Goal: Task Accomplishment & Management: Use online tool/utility

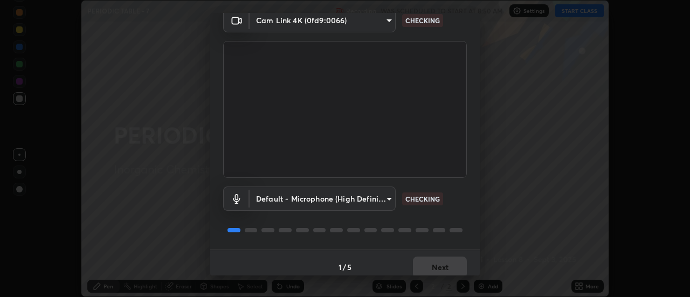
scroll to position [57, 0]
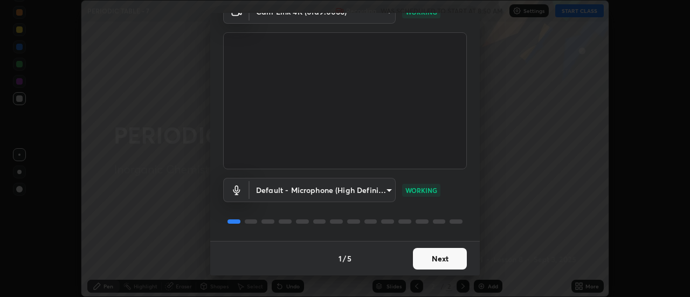
click at [450, 260] on button "Next" at bounding box center [440, 259] width 54 height 22
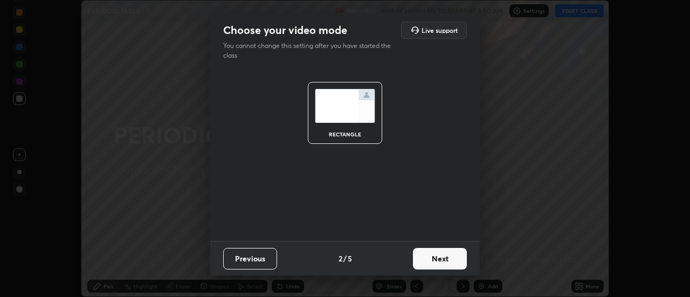
scroll to position [0, 0]
click at [455, 262] on button "Next" at bounding box center [440, 259] width 54 height 22
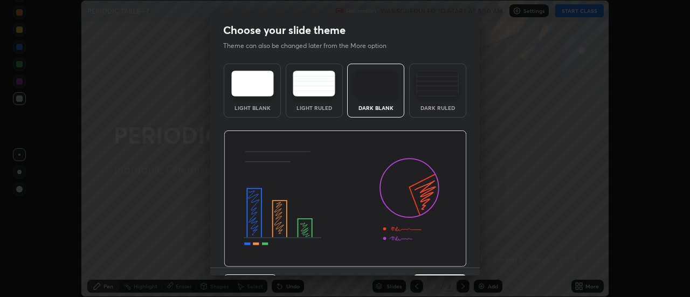
scroll to position [26, 0]
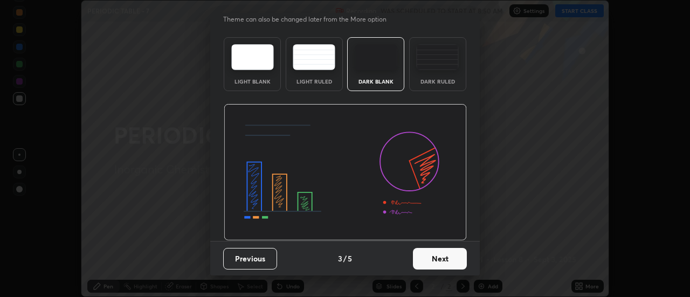
click at [453, 260] on button "Next" at bounding box center [440, 259] width 54 height 22
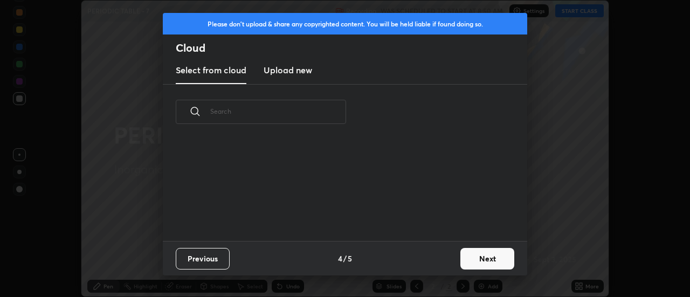
click at [477, 262] on button "Next" at bounding box center [488, 259] width 54 height 22
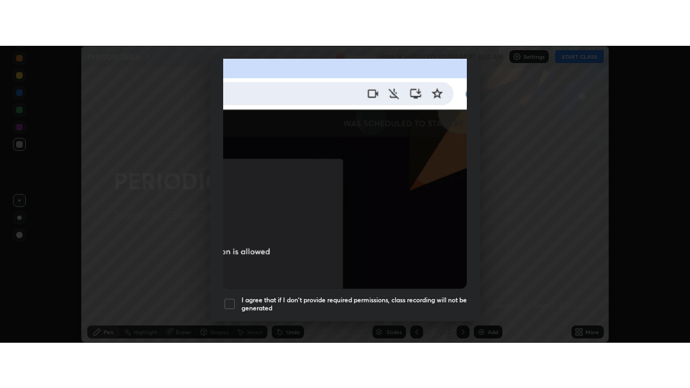
scroll to position [277, 0]
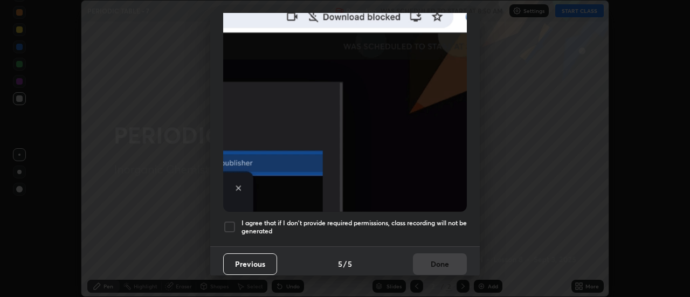
click at [228, 225] on div at bounding box center [229, 227] width 13 height 13
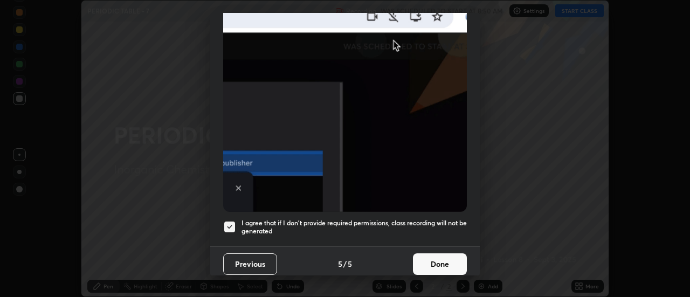
click at [451, 265] on button "Done" at bounding box center [440, 264] width 54 height 22
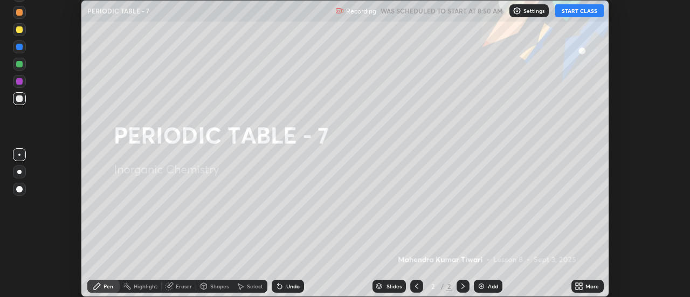
click at [600, 13] on button "START CLASS" at bounding box center [580, 10] width 49 height 13
click at [579, 286] on icon at bounding box center [577, 284] width 3 height 3
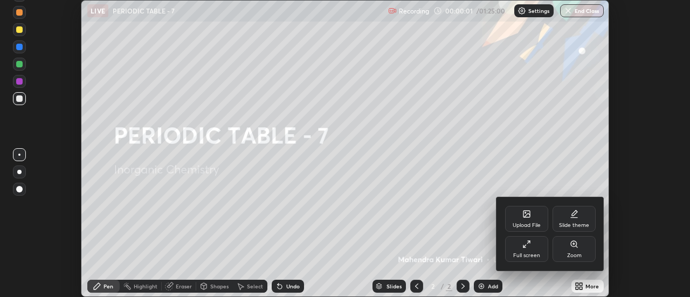
click at [532, 255] on div "Full screen" at bounding box center [526, 255] width 27 height 5
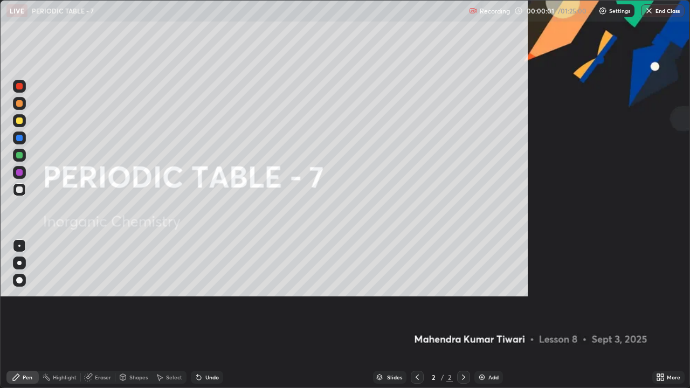
scroll to position [388, 690]
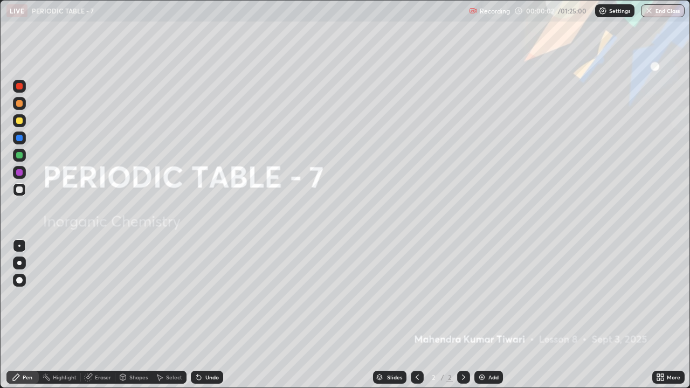
click at [489, 297] on div "Add" at bounding box center [494, 377] width 10 height 5
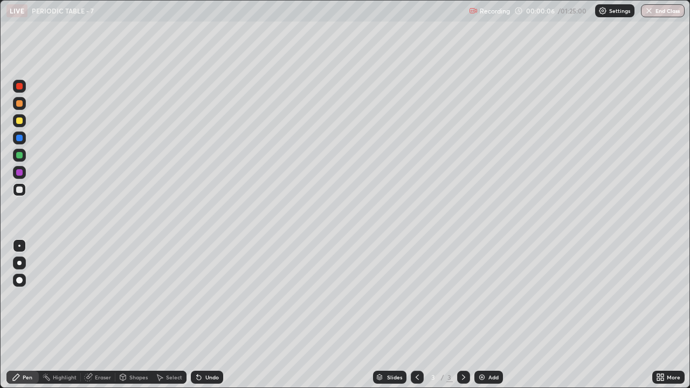
click at [17, 122] on div at bounding box center [19, 121] width 6 height 6
click at [15, 282] on div at bounding box center [19, 280] width 13 height 13
click at [17, 122] on div at bounding box center [19, 121] width 6 height 6
click at [209, 297] on div "Undo" at bounding box center [211, 377] width 13 height 5
click at [203, 297] on div "Undo" at bounding box center [207, 377] width 32 height 13
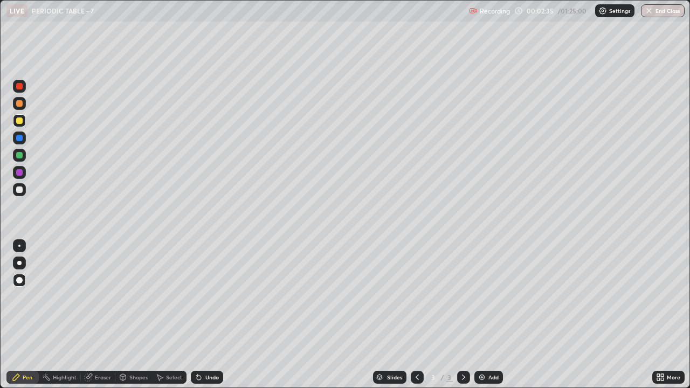
click at [211, 297] on div "Undo" at bounding box center [211, 377] width 13 height 5
click at [19, 187] on div at bounding box center [19, 190] width 6 height 6
click at [131, 297] on div "Shapes" at bounding box center [138, 377] width 18 height 5
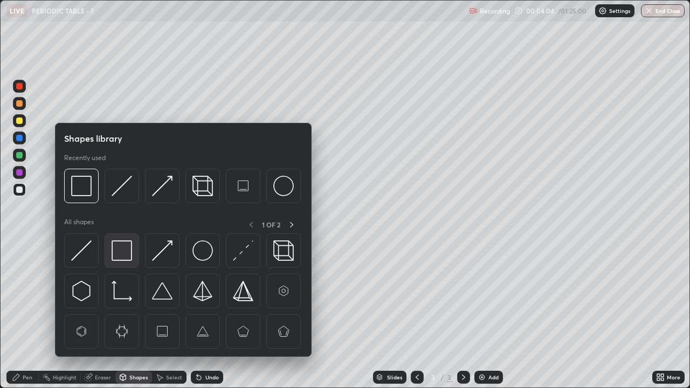
click at [114, 249] on img at bounding box center [122, 251] width 20 height 20
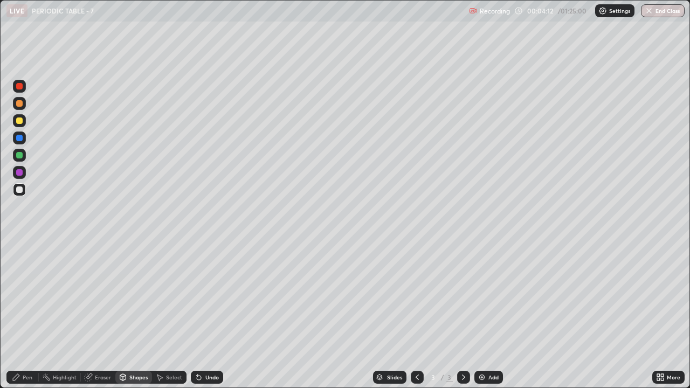
click at [27, 297] on div "Pen" at bounding box center [22, 377] width 32 height 13
click at [202, 297] on div "Undo" at bounding box center [207, 377] width 32 height 13
click at [215, 297] on div "Undo" at bounding box center [207, 377] width 32 height 13
click at [130, 297] on div "Shapes" at bounding box center [133, 377] width 37 height 13
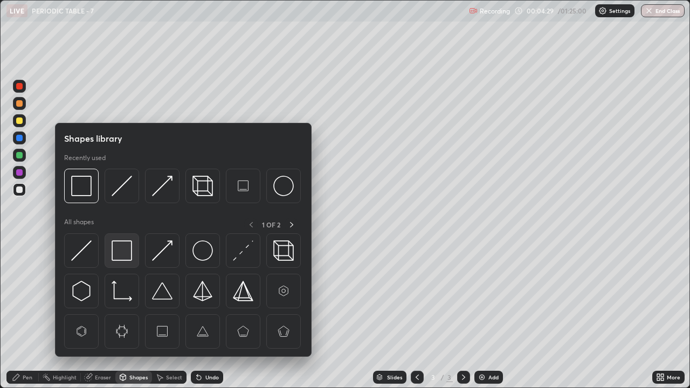
click at [121, 251] on img at bounding box center [122, 251] width 20 height 20
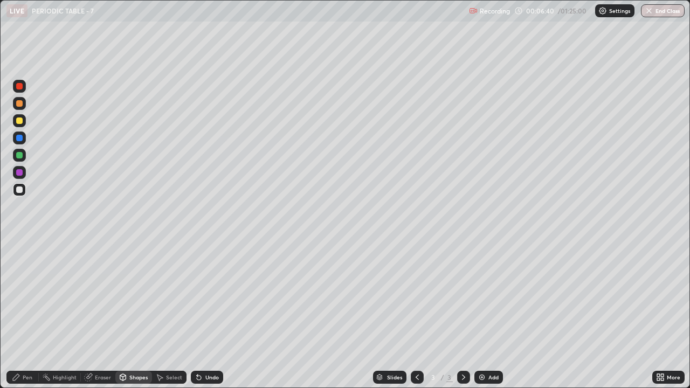
click at [489, 297] on div "Add" at bounding box center [494, 377] width 10 height 5
click at [19, 119] on div at bounding box center [19, 121] width 6 height 6
click at [20, 297] on icon at bounding box center [16, 377] width 9 height 9
click at [210, 297] on div "Undo" at bounding box center [211, 377] width 13 height 5
click at [20, 191] on div at bounding box center [19, 190] width 6 height 6
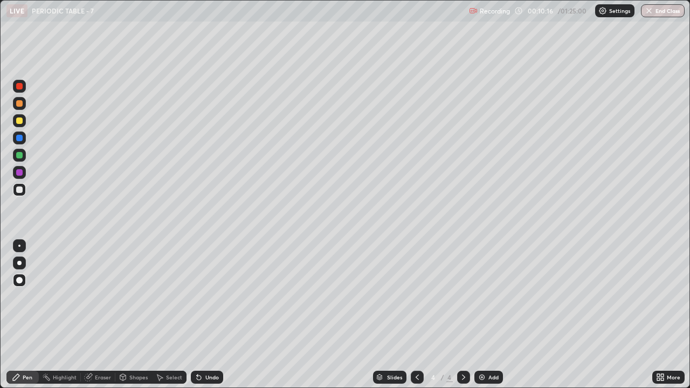
click at [18, 155] on div at bounding box center [19, 155] width 6 height 6
click at [19, 190] on div at bounding box center [19, 190] width 6 height 6
click at [24, 150] on div at bounding box center [19, 155] width 13 height 13
click at [18, 124] on div at bounding box center [19, 121] width 6 height 6
click at [311, 297] on div "Slides 4 / 4 Add" at bounding box center [437, 378] width 429 height 22
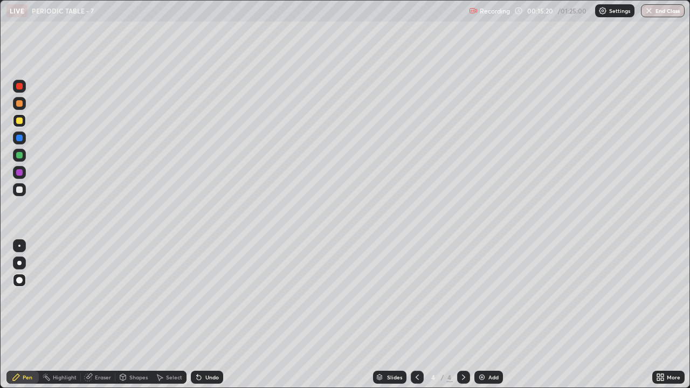
click at [313, 297] on div "Slides 4 / 4 Add" at bounding box center [437, 378] width 429 height 22
click at [330, 297] on div "Slides 4 / 4 Add" at bounding box center [437, 378] width 429 height 22
click at [332, 297] on div "Slides 4 / 4 Add" at bounding box center [437, 378] width 429 height 22
click at [495, 297] on div "Add" at bounding box center [494, 377] width 10 height 5
click at [19, 188] on div at bounding box center [19, 190] width 6 height 6
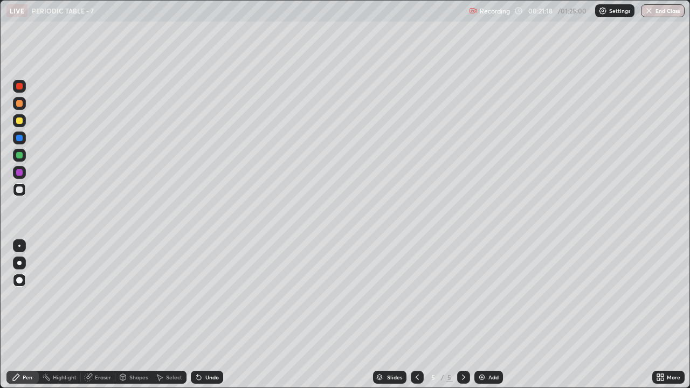
click at [18, 170] on div at bounding box center [19, 172] width 6 height 6
click at [19, 187] on div at bounding box center [19, 190] width 6 height 6
click at [487, 297] on div "Add" at bounding box center [489, 377] width 29 height 13
click at [13, 157] on div at bounding box center [19, 155] width 13 height 13
click at [23, 174] on div at bounding box center [19, 172] width 13 height 13
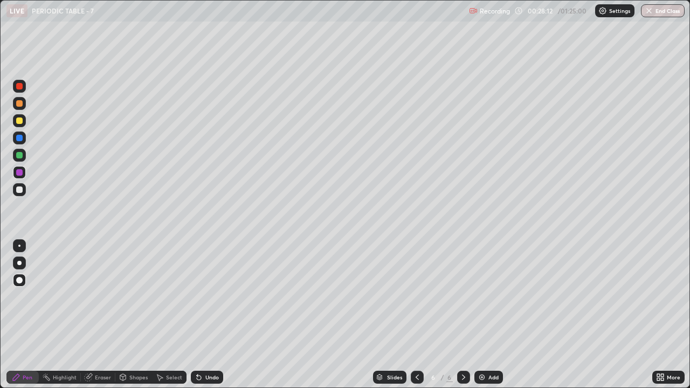
click at [17, 195] on div at bounding box center [19, 189] width 13 height 13
click at [22, 166] on div at bounding box center [19, 172] width 13 height 13
click at [20, 151] on div at bounding box center [19, 155] width 13 height 13
click at [493, 297] on div "Add" at bounding box center [494, 377] width 10 height 5
click at [18, 190] on div at bounding box center [19, 190] width 6 height 6
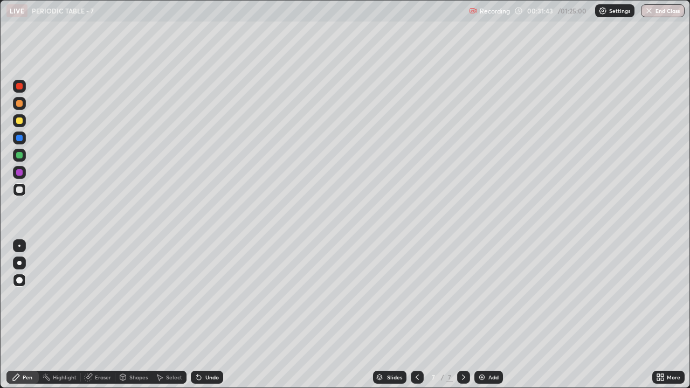
click at [15, 155] on div at bounding box center [19, 155] width 13 height 13
click at [422, 297] on div at bounding box center [417, 377] width 13 height 13
click at [469, 297] on div at bounding box center [463, 377] width 13 height 13
click at [463, 297] on icon at bounding box center [464, 377] width 9 height 9
click at [490, 297] on div "Add" at bounding box center [489, 377] width 29 height 13
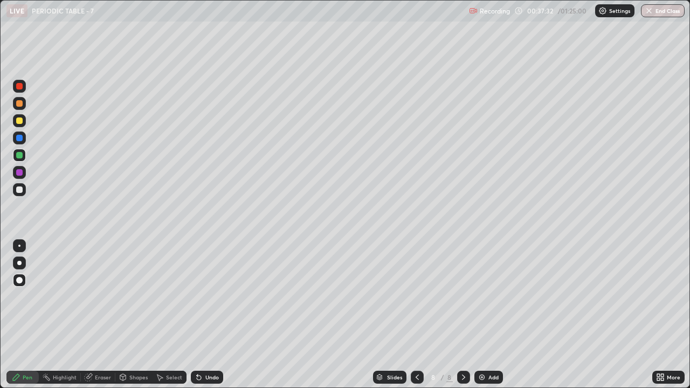
click at [416, 297] on icon at bounding box center [417, 377] width 9 height 9
click at [412, 297] on div at bounding box center [417, 377] width 13 height 13
click at [419, 297] on icon at bounding box center [417, 377] width 9 height 9
click at [468, 297] on div at bounding box center [463, 378] width 13 height 22
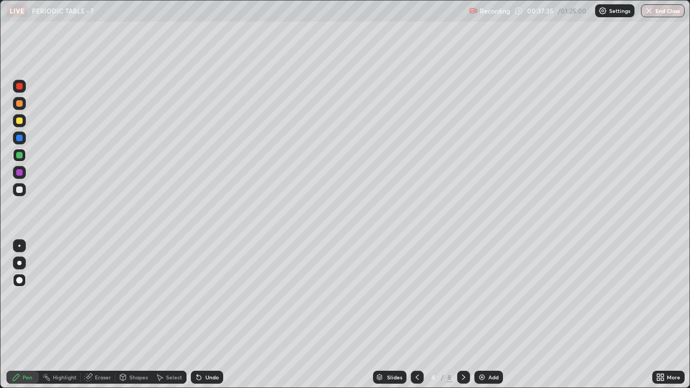
click at [464, 297] on div at bounding box center [463, 377] width 13 height 13
click at [460, 297] on icon at bounding box center [464, 377] width 9 height 9
click at [463, 297] on icon at bounding box center [464, 377] width 9 height 9
click at [461, 297] on icon at bounding box center [464, 377] width 9 height 9
click at [463, 297] on icon at bounding box center [464, 377] width 9 height 9
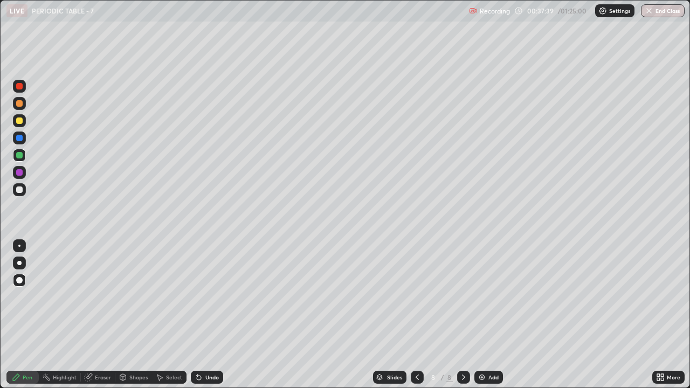
click at [22, 190] on div at bounding box center [19, 190] width 6 height 6
click at [206, 297] on div "Undo" at bounding box center [207, 377] width 32 height 13
click at [467, 297] on div at bounding box center [463, 377] width 13 height 13
click at [490, 297] on div "Add" at bounding box center [489, 377] width 29 height 13
click at [21, 120] on div at bounding box center [19, 121] width 6 height 6
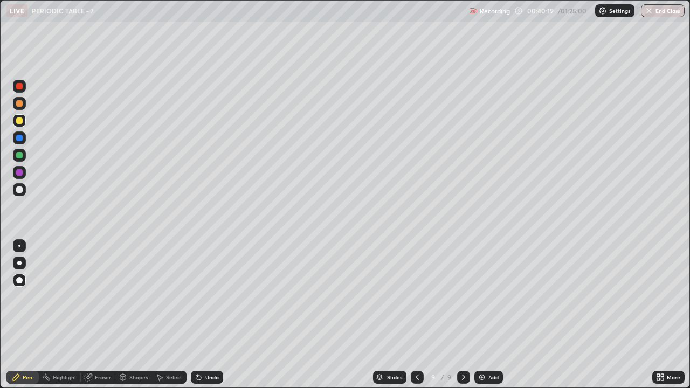
click at [18, 155] on div at bounding box center [19, 155] width 6 height 6
click at [15, 120] on div at bounding box center [19, 120] width 13 height 13
click at [212, 297] on div "Undo" at bounding box center [211, 377] width 13 height 5
click at [218, 297] on div "Undo" at bounding box center [207, 377] width 32 height 13
click at [216, 297] on div "Undo" at bounding box center [207, 377] width 32 height 13
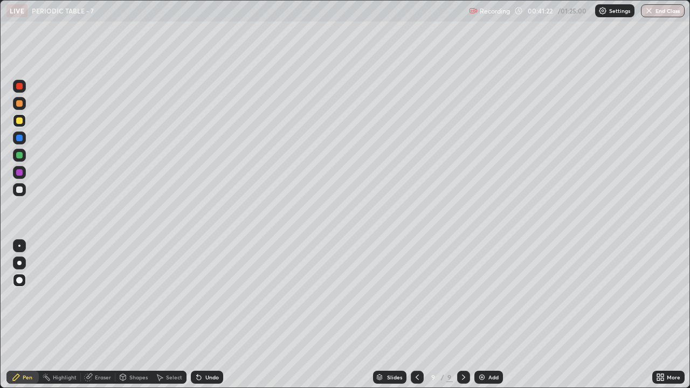
click at [217, 297] on div "Undo" at bounding box center [207, 377] width 32 height 13
click at [220, 297] on div "Undo" at bounding box center [207, 377] width 32 height 13
click at [230, 297] on div "Slides 9 / 9 Add" at bounding box center [437, 378] width 429 height 22
click at [231, 297] on div "Slides 9 / 9 Add" at bounding box center [437, 378] width 429 height 22
click at [18, 190] on div at bounding box center [19, 190] width 6 height 6
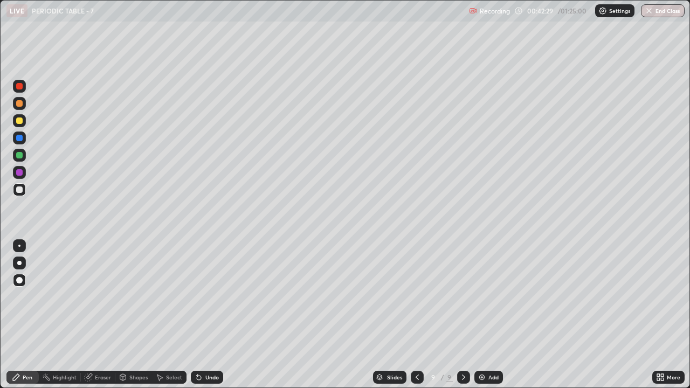
click at [16, 154] on div at bounding box center [19, 155] width 6 height 6
click at [496, 297] on div "Add" at bounding box center [494, 377] width 10 height 5
click at [17, 190] on div at bounding box center [19, 190] width 6 height 6
click at [661, 297] on icon at bounding box center [662, 375] width 3 height 3
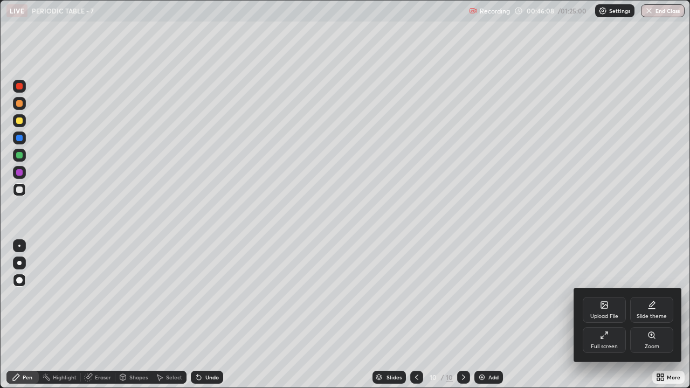
click at [615, 297] on div "Upload File" at bounding box center [604, 310] width 43 height 26
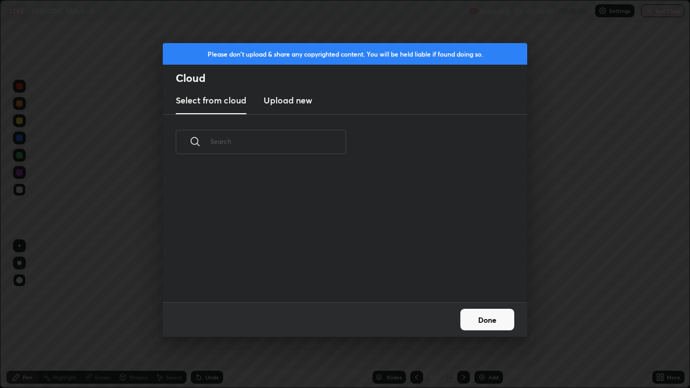
click at [610, 297] on div "Please don't upload & share any copyrighted content. You will be held liable if…" at bounding box center [345, 194] width 690 height 388
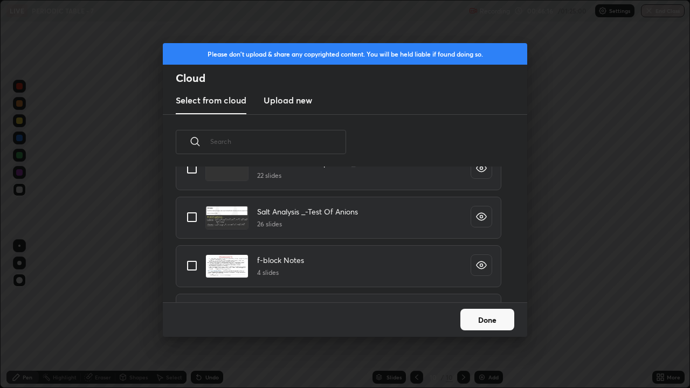
scroll to position [1221, 0]
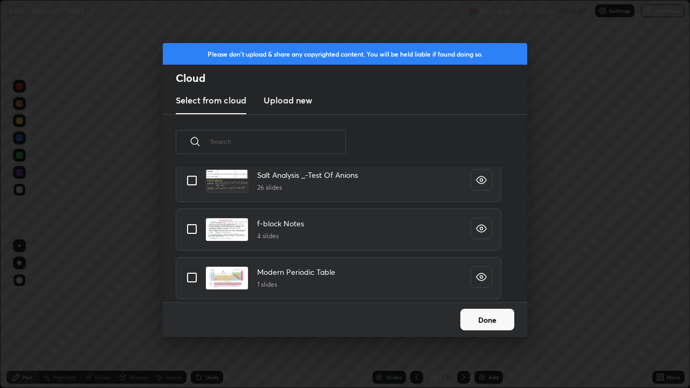
click at [197, 278] on input "grid" at bounding box center [192, 277] width 23 height 23
checkbox input "true"
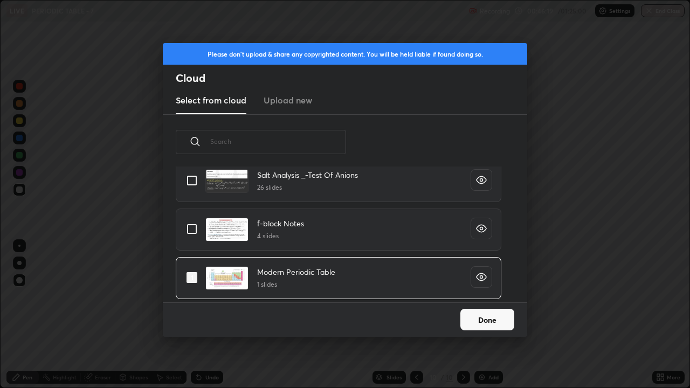
click at [490, 297] on button "Done" at bounding box center [488, 320] width 54 height 22
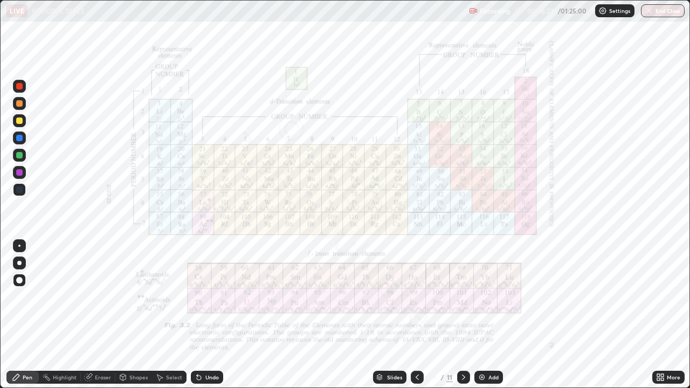
click at [18, 153] on div at bounding box center [19, 155] width 6 height 6
click at [23, 176] on div at bounding box center [19, 172] width 13 height 13
click at [492, 297] on div "Add" at bounding box center [489, 377] width 29 height 13
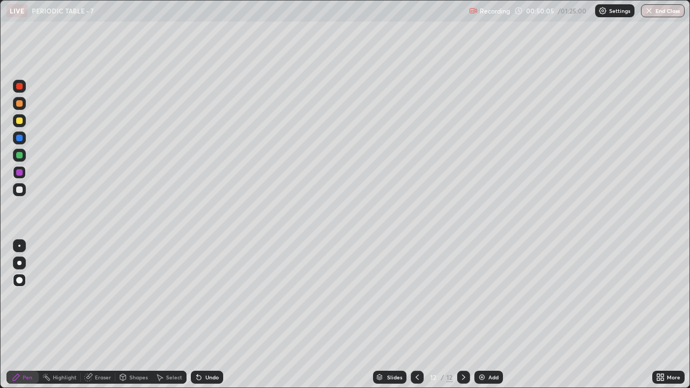
click at [20, 119] on div at bounding box center [19, 121] width 6 height 6
click at [19, 190] on div at bounding box center [19, 190] width 6 height 6
click at [416, 297] on icon at bounding box center [417, 377] width 9 height 9
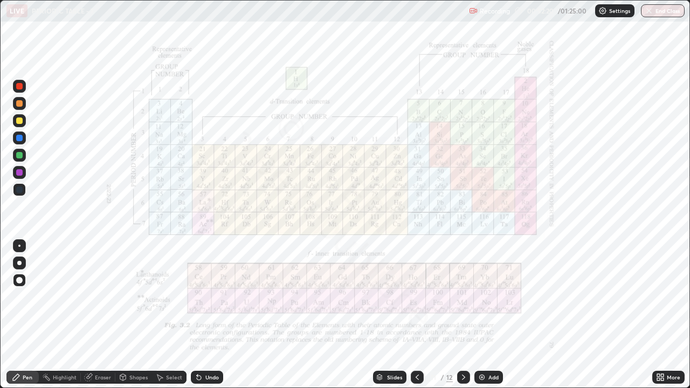
click at [19, 87] on div at bounding box center [19, 86] width 6 height 6
click at [463, 297] on icon at bounding box center [464, 377] width 9 height 9
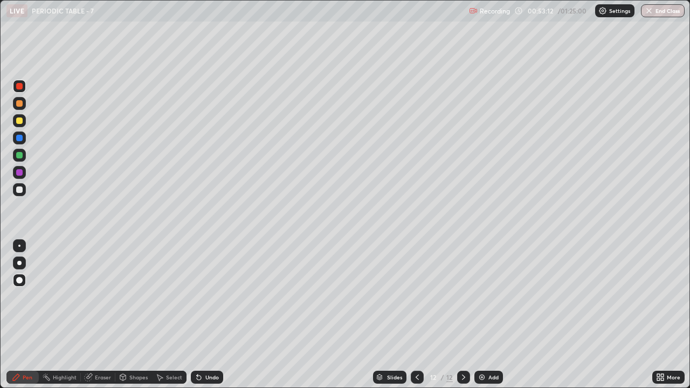
click at [475, 297] on div "Add" at bounding box center [489, 377] width 29 height 13
click at [20, 190] on div at bounding box center [19, 190] width 6 height 6
click at [20, 172] on div at bounding box center [19, 172] width 6 height 6
click at [207, 297] on div "Undo" at bounding box center [211, 377] width 13 height 5
click at [174, 297] on div "Select" at bounding box center [174, 377] width 16 height 5
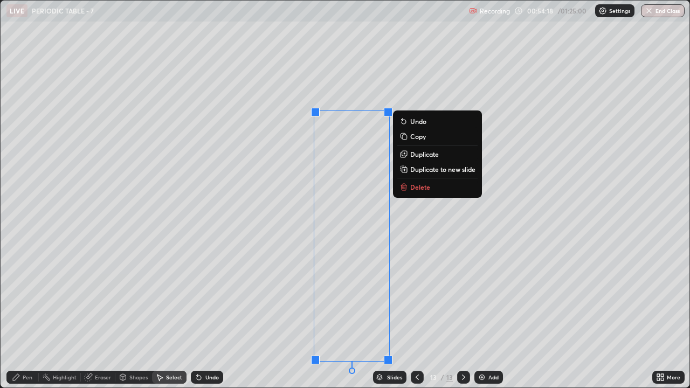
click at [438, 191] on button "Delete" at bounding box center [437, 187] width 80 height 13
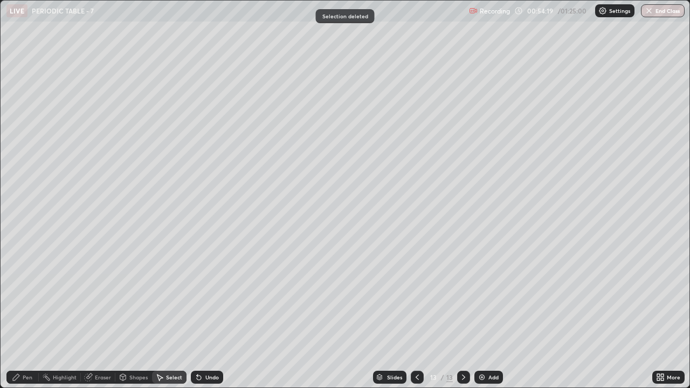
click at [23, 297] on div "Pen" at bounding box center [28, 377] width 10 height 5
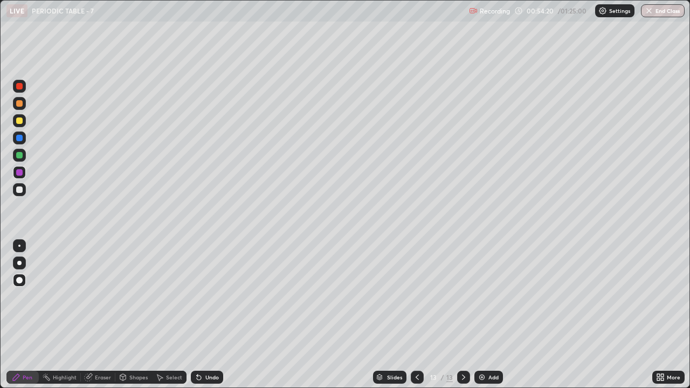
click at [17, 123] on div at bounding box center [19, 121] width 6 height 6
click at [130, 297] on div "Shapes" at bounding box center [138, 377] width 18 height 5
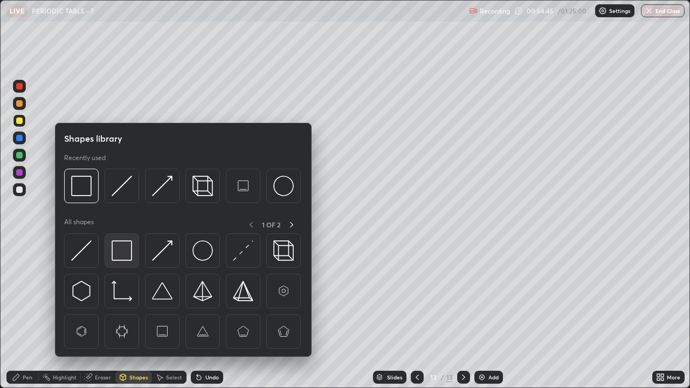
click at [122, 251] on img at bounding box center [122, 251] width 20 height 20
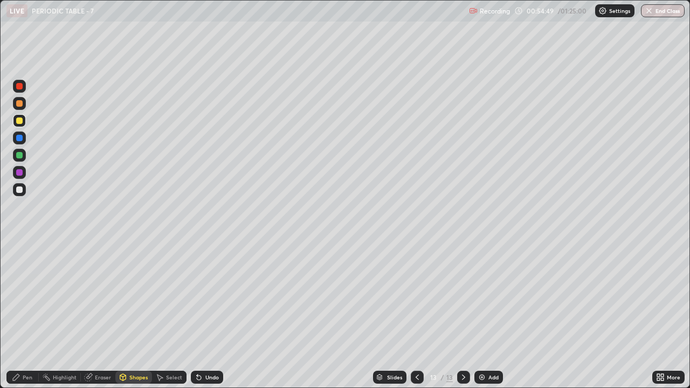
click at [20, 297] on div "Pen" at bounding box center [22, 377] width 32 height 13
click at [18, 151] on div at bounding box center [19, 155] width 13 height 13
click at [132, 297] on div "Shapes" at bounding box center [138, 377] width 18 height 5
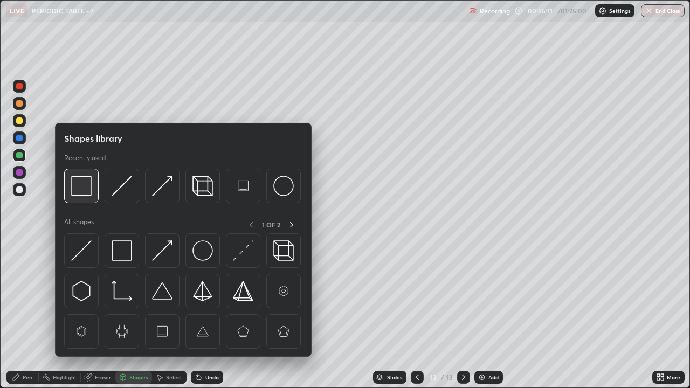
click at [77, 187] on img at bounding box center [81, 186] width 20 height 20
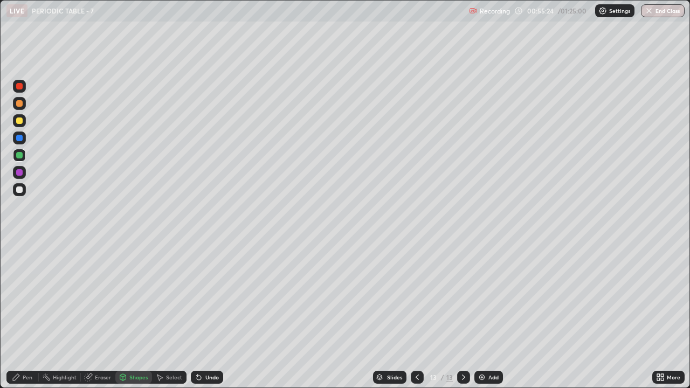
click at [18, 297] on icon at bounding box center [16, 377] width 6 height 6
click at [416, 297] on icon at bounding box center [417, 377] width 9 height 9
click at [417, 297] on div at bounding box center [417, 377] width 13 height 13
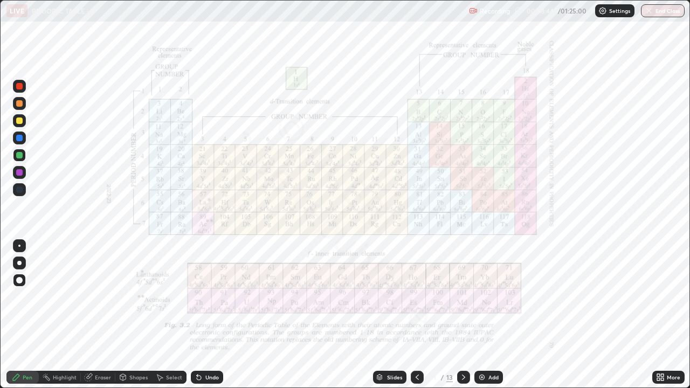
click at [418, 297] on div at bounding box center [417, 377] width 13 height 13
click at [418, 297] on div at bounding box center [417, 378] width 13 height 22
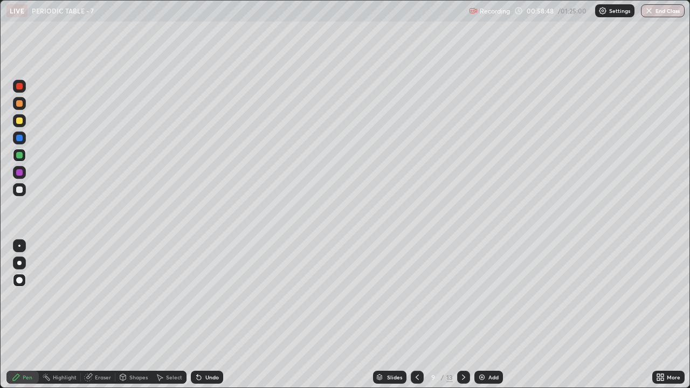
click at [22, 102] on div at bounding box center [19, 103] width 6 height 6
click at [463, 297] on div at bounding box center [463, 377] width 13 height 13
click at [462, 297] on div at bounding box center [463, 377] width 13 height 13
click at [462, 297] on div at bounding box center [463, 378] width 13 height 22
click at [463, 297] on div at bounding box center [463, 378] width 13 height 22
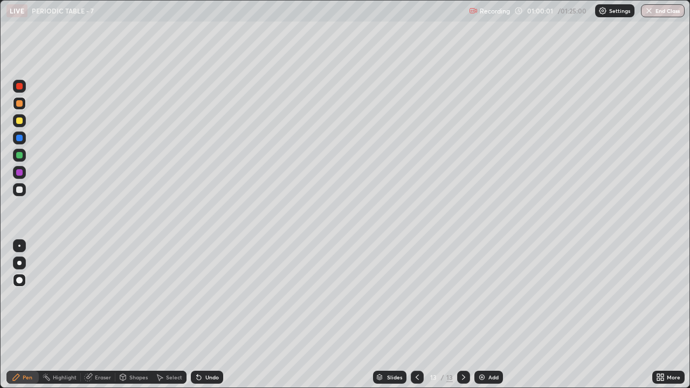
click at [461, 297] on div at bounding box center [463, 378] width 13 height 22
click at [462, 297] on div at bounding box center [463, 378] width 13 height 22
click at [485, 297] on img at bounding box center [482, 377] width 9 height 9
click at [25, 122] on div at bounding box center [19, 120] width 13 height 13
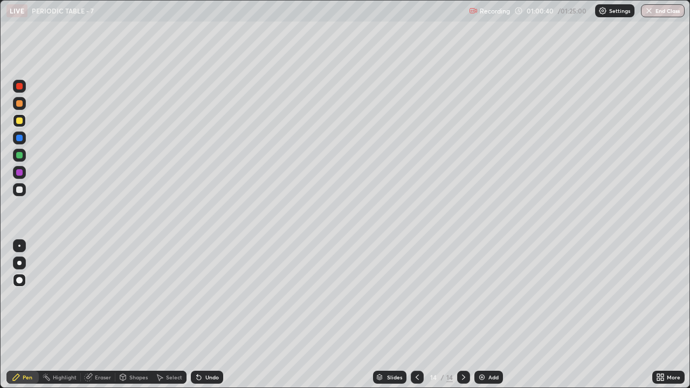
click at [140, 297] on div "Shapes" at bounding box center [133, 377] width 37 height 13
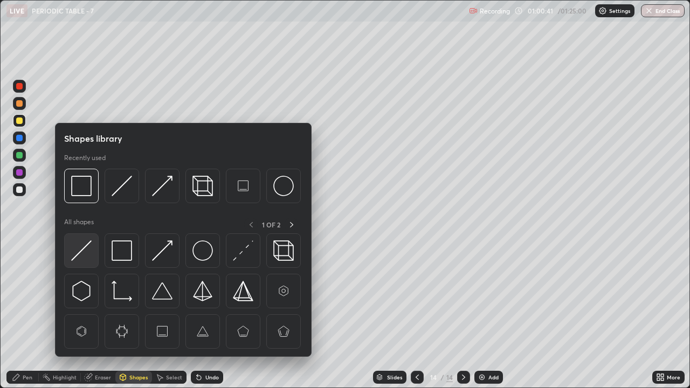
click at [95, 260] on div at bounding box center [81, 251] width 35 height 35
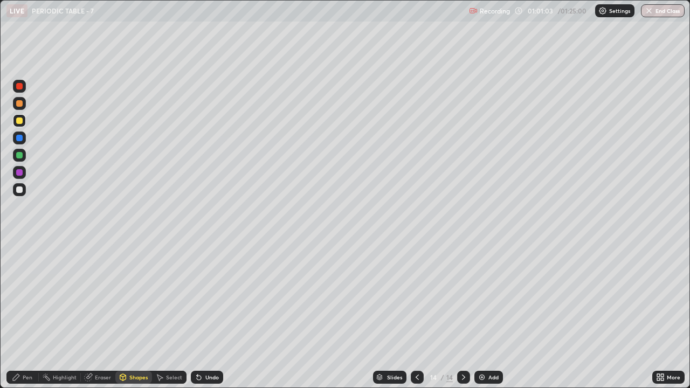
click at [416, 297] on icon at bounding box center [417, 377] width 9 height 9
click at [413, 297] on div at bounding box center [417, 377] width 13 height 13
click at [415, 297] on div at bounding box center [417, 378] width 13 height 22
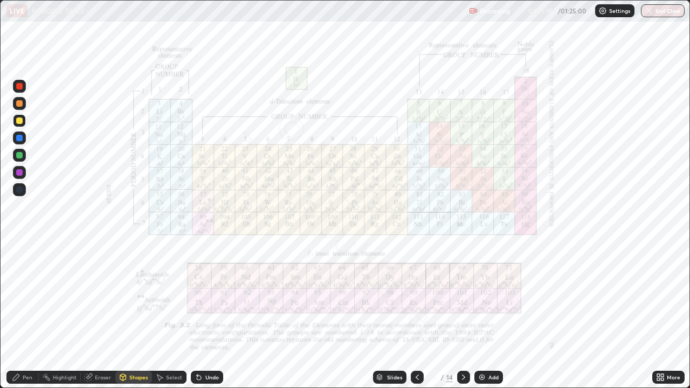
click at [33, 297] on div "Pen" at bounding box center [22, 377] width 32 height 13
click at [25, 153] on div at bounding box center [19, 155] width 13 height 13
click at [463, 297] on icon at bounding box center [463, 377] width 3 height 5
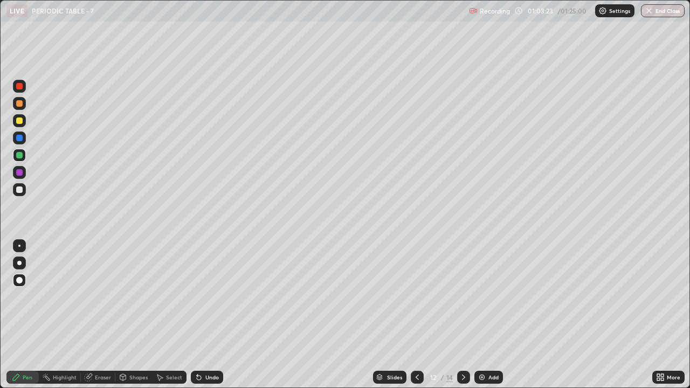
click at [461, 297] on icon at bounding box center [464, 377] width 9 height 9
click at [463, 297] on icon at bounding box center [464, 377] width 9 height 9
click at [465, 297] on icon at bounding box center [464, 377] width 9 height 9
click at [465, 297] on div at bounding box center [463, 377] width 13 height 13
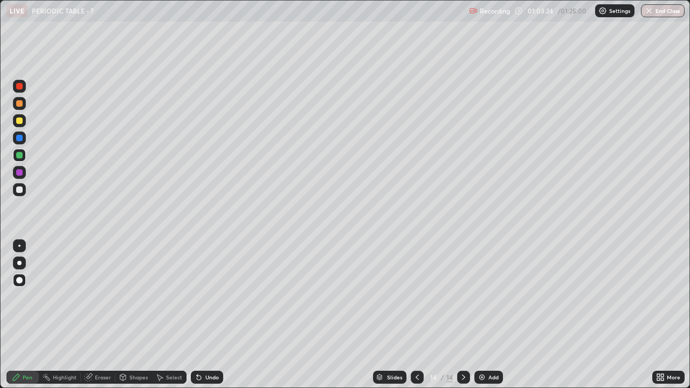
click at [467, 297] on icon at bounding box center [464, 377] width 9 height 9
click at [496, 297] on div "Add" at bounding box center [494, 377] width 10 height 5
click at [21, 188] on div at bounding box center [19, 190] width 6 height 6
click at [485, 297] on img at bounding box center [482, 377] width 9 height 9
click at [22, 122] on div at bounding box center [19, 121] width 6 height 6
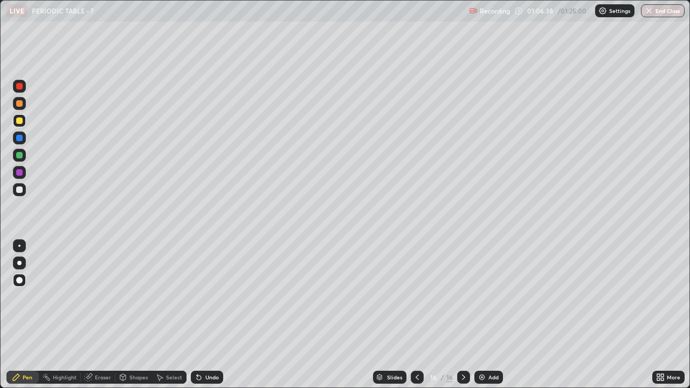
click at [20, 188] on div at bounding box center [19, 190] width 6 height 6
click at [96, 297] on div "Eraser" at bounding box center [103, 377] width 16 height 5
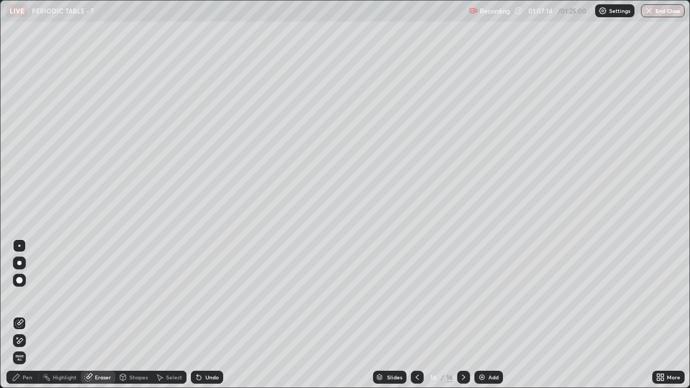
click at [30, 297] on div "Pen" at bounding box center [28, 377] width 10 height 5
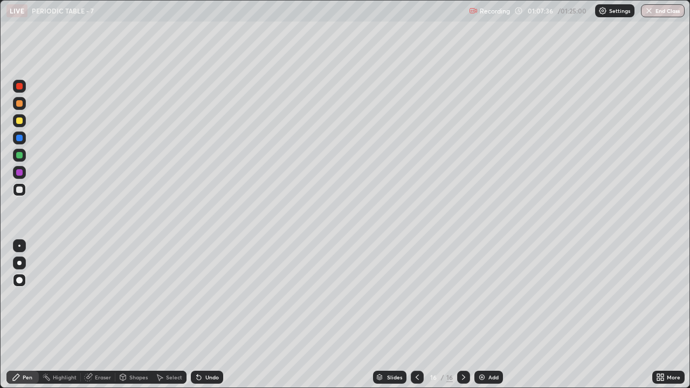
click at [135, 297] on div "Shapes" at bounding box center [138, 377] width 18 height 5
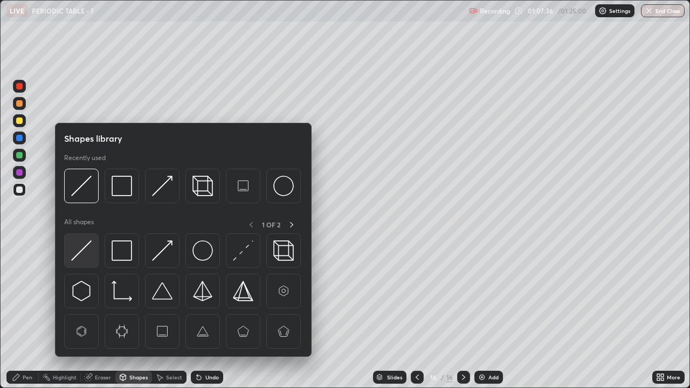
click at [94, 238] on div at bounding box center [81, 251] width 35 height 35
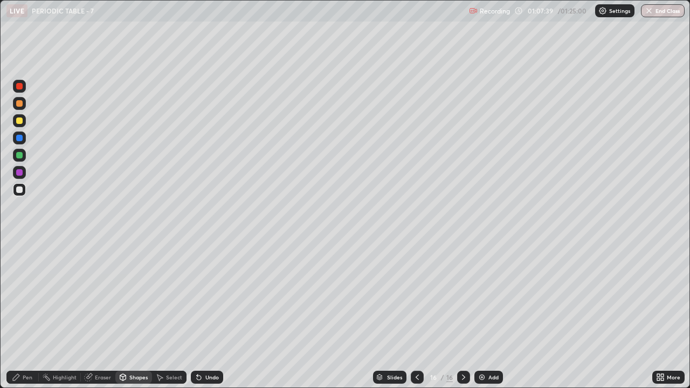
click at [20, 297] on icon at bounding box center [16, 377] width 9 height 9
click at [133, 297] on div "Shapes" at bounding box center [133, 377] width 37 height 13
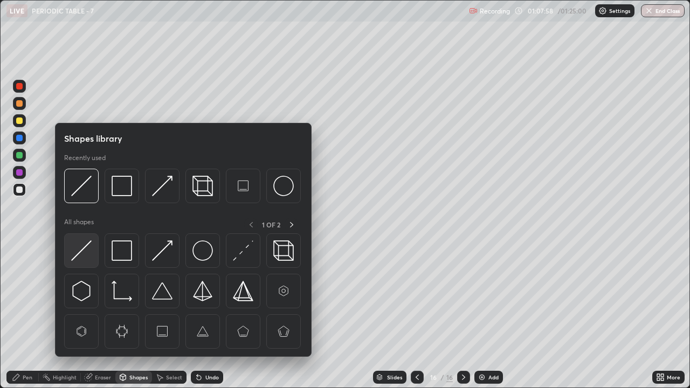
click at [89, 257] on img at bounding box center [81, 251] width 20 height 20
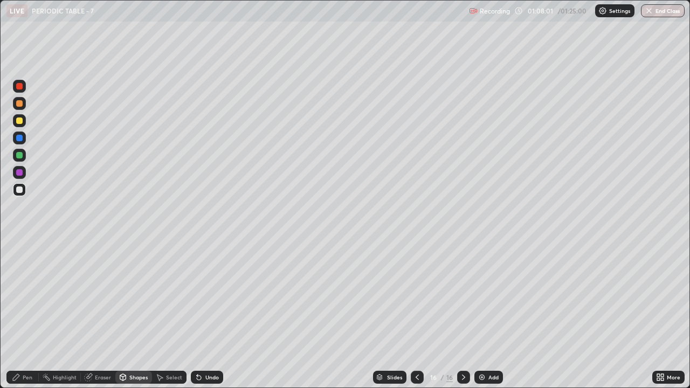
click at [27, 297] on div "Pen" at bounding box center [28, 377] width 10 height 5
click at [485, 297] on img at bounding box center [482, 377] width 9 height 9
click at [19, 121] on div at bounding box center [19, 121] width 6 height 6
click at [20, 185] on div at bounding box center [19, 189] width 13 height 13
click at [205, 297] on div "Undo" at bounding box center [207, 377] width 32 height 13
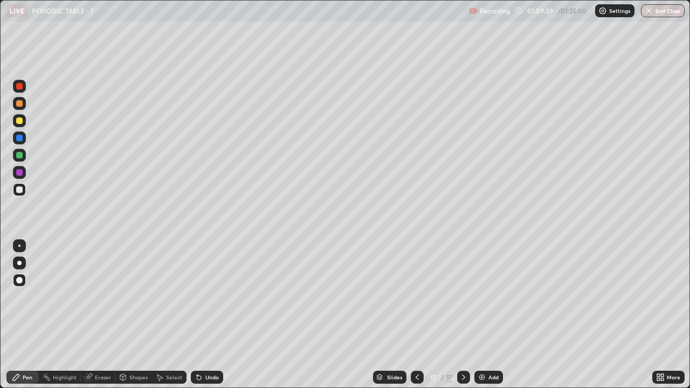
click at [20, 119] on div at bounding box center [19, 121] width 6 height 6
click at [129, 297] on div "Shapes" at bounding box center [138, 377] width 18 height 5
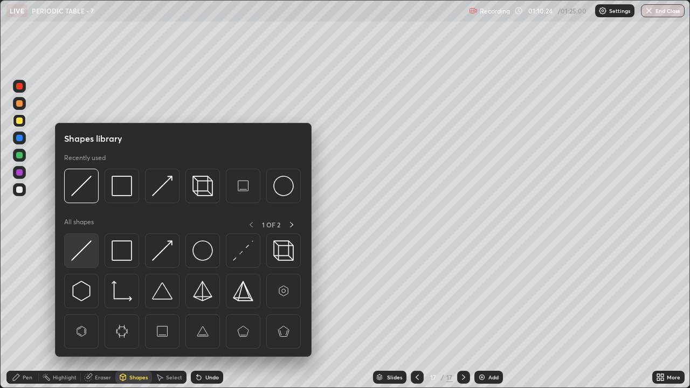
click at [97, 244] on div at bounding box center [81, 251] width 35 height 35
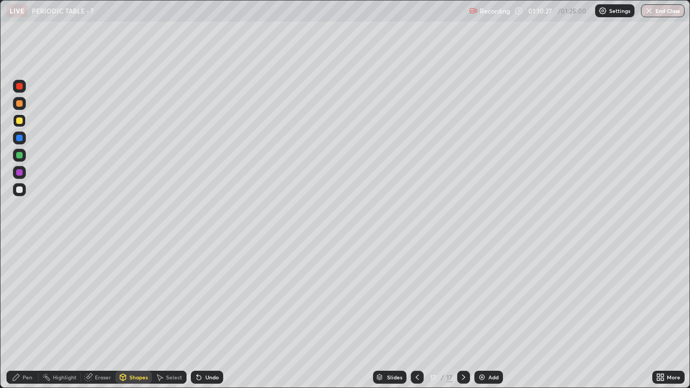
click at [18, 297] on icon at bounding box center [16, 377] width 9 height 9
click at [416, 297] on icon at bounding box center [417, 377] width 9 height 9
click at [421, 297] on div at bounding box center [417, 377] width 13 height 13
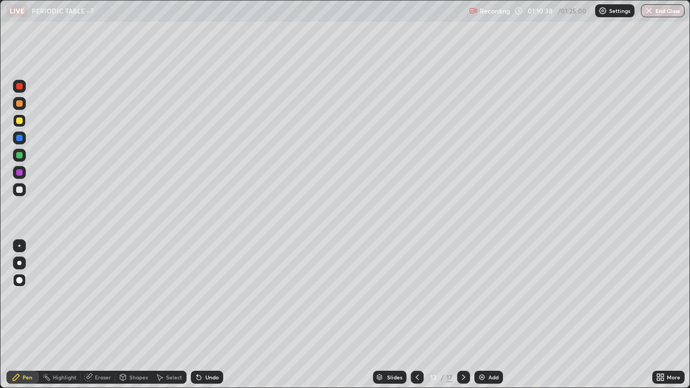
click at [422, 297] on div at bounding box center [417, 377] width 13 height 13
click at [416, 297] on icon at bounding box center [417, 377] width 9 height 9
click at [463, 297] on icon at bounding box center [464, 377] width 9 height 9
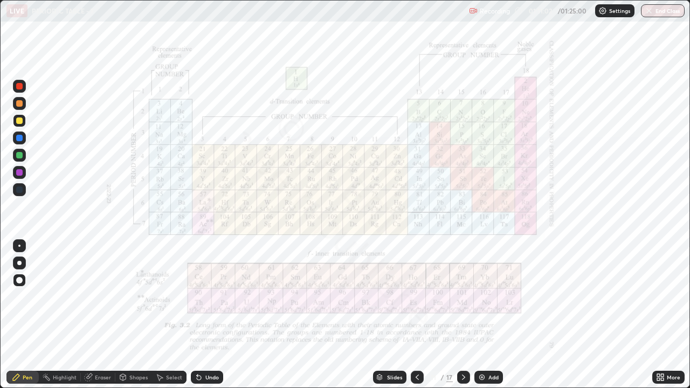
click at [467, 297] on icon at bounding box center [464, 377] width 9 height 9
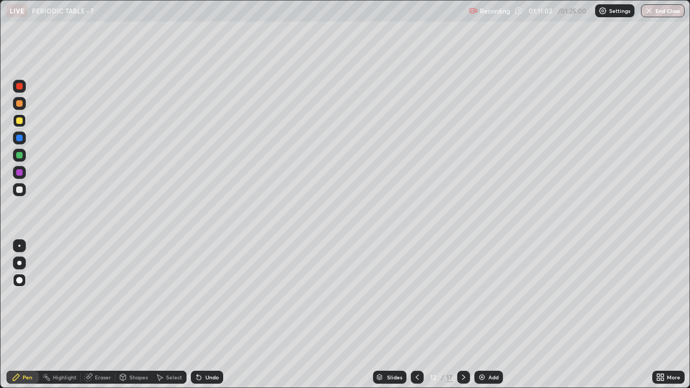
click at [468, 297] on div at bounding box center [463, 377] width 13 height 13
click at [464, 297] on icon at bounding box center [464, 377] width 9 height 9
click at [463, 297] on icon at bounding box center [464, 377] width 9 height 9
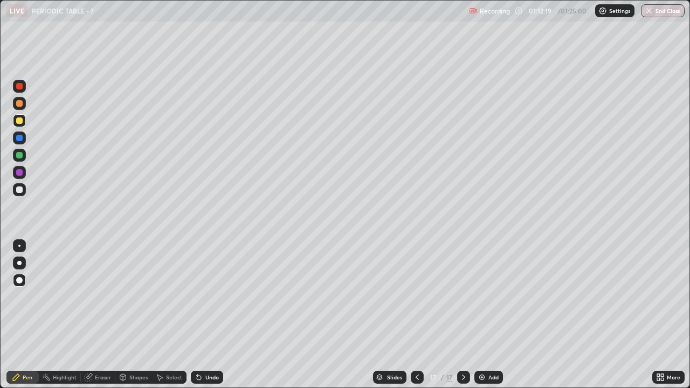
click at [463, 297] on icon at bounding box center [464, 377] width 9 height 9
click at [420, 297] on div at bounding box center [417, 377] width 13 height 13
click at [413, 297] on div at bounding box center [417, 377] width 13 height 13
click at [422, 297] on div at bounding box center [417, 378] width 13 height 22
click at [423, 297] on div at bounding box center [417, 378] width 13 height 22
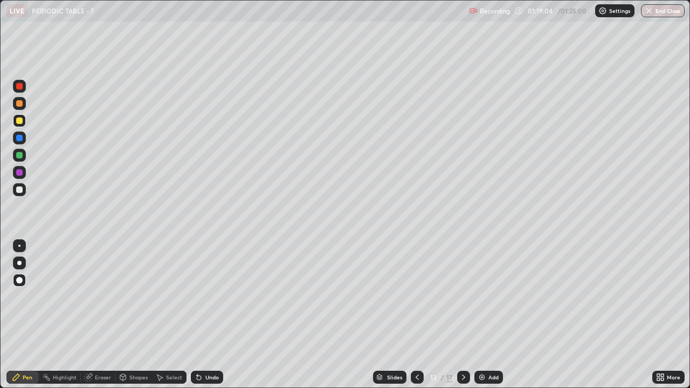
click at [416, 297] on div at bounding box center [417, 377] width 13 height 13
click at [416, 297] on icon at bounding box center [417, 377] width 3 height 5
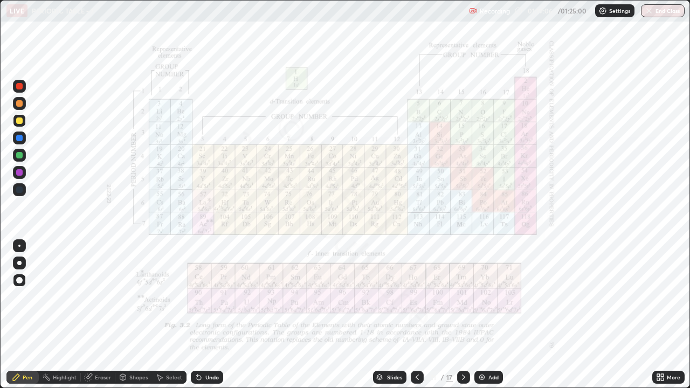
click at [418, 297] on icon at bounding box center [417, 377] width 9 height 9
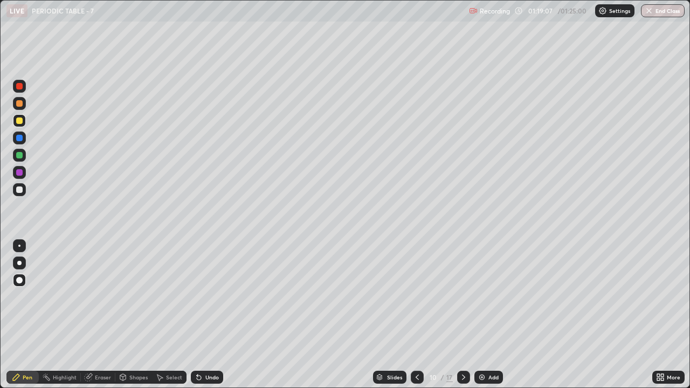
click at [419, 297] on icon at bounding box center [417, 377] width 9 height 9
click at [416, 297] on icon at bounding box center [417, 377] width 9 height 9
click at [463, 297] on icon at bounding box center [464, 377] width 9 height 9
click at [412, 297] on div at bounding box center [417, 377] width 13 height 13
click at [417, 297] on icon at bounding box center [417, 377] width 9 height 9
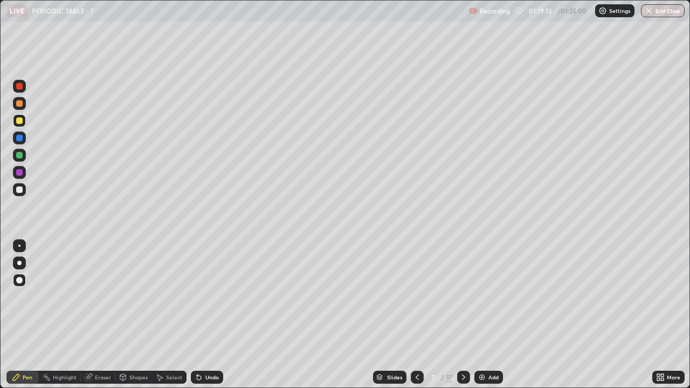
click at [463, 297] on icon at bounding box center [463, 377] width 3 height 5
click at [463, 297] on icon at bounding box center [464, 377] width 9 height 9
click at [489, 297] on div "Add" at bounding box center [494, 377] width 10 height 5
click at [416, 297] on icon at bounding box center [417, 377] width 9 height 9
click at [420, 297] on icon at bounding box center [417, 377] width 9 height 9
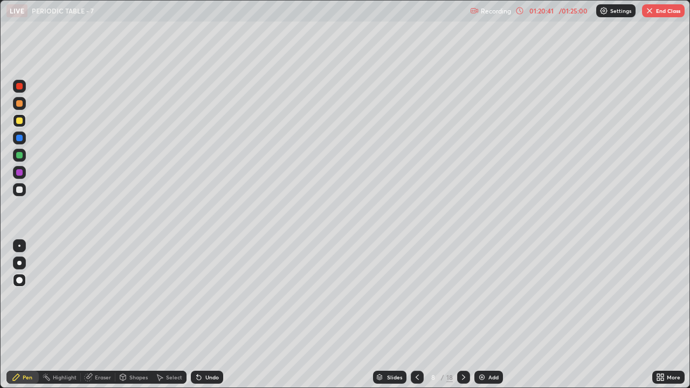
click at [418, 297] on icon at bounding box center [417, 377] width 9 height 9
click at [417, 297] on icon at bounding box center [417, 377] width 3 height 5
click at [460, 297] on icon at bounding box center [464, 377] width 9 height 9
click at [462, 297] on icon at bounding box center [464, 377] width 9 height 9
click at [463, 297] on icon at bounding box center [464, 377] width 9 height 9
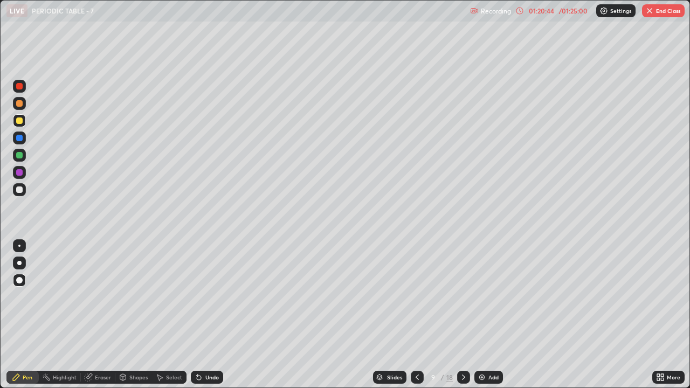
click at [463, 297] on icon at bounding box center [464, 377] width 9 height 9
click at [457, 297] on div at bounding box center [463, 378] width 13 height 22
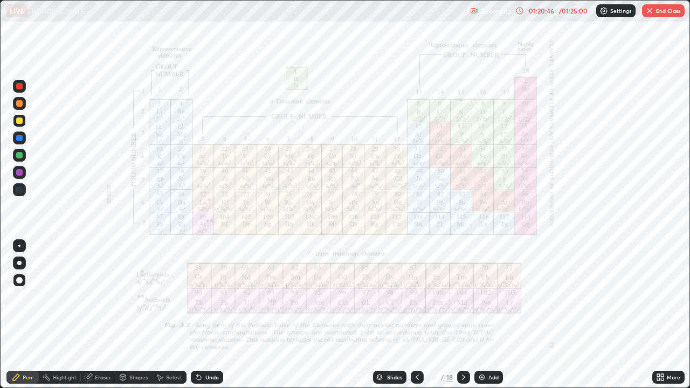
click at [463, 297] on icon at bounding box center [464, 377] width 9 height 9
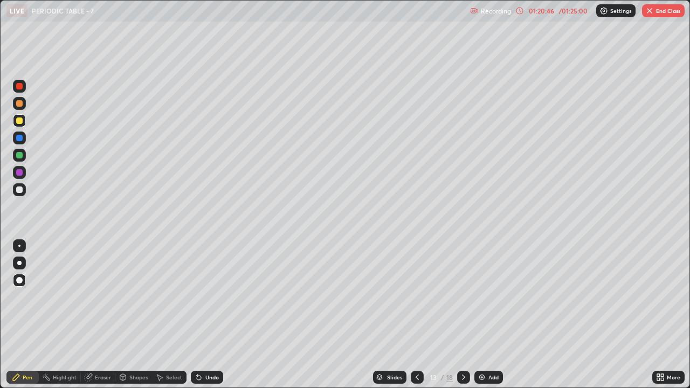
click at [463, 297] on icon at bounding box center [464, 377] width 9 height 9
click at [457, 297] on div at bounding box center [463, 377] width 13 height 13
click at [459, 297] on div at bounding box center [463, 377] width 13 height 13
click at [458, 297] on div at bounding box center [463, 378] width 13 height 22
click at [457, 297] on div at bounding box center [463, 378] width 13 height 22
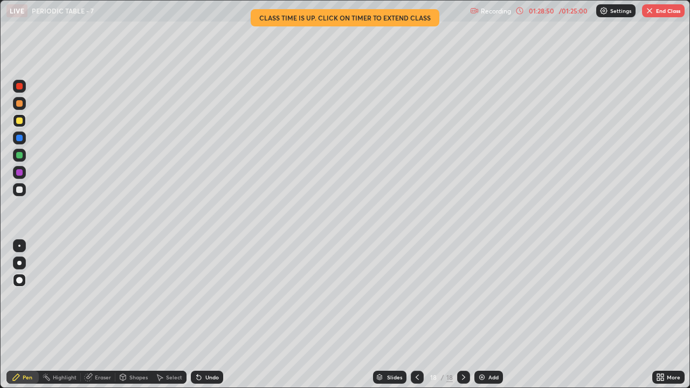
click at [664, 12] on button "End Class" at bounding box center [663, 10] width 43 height 13
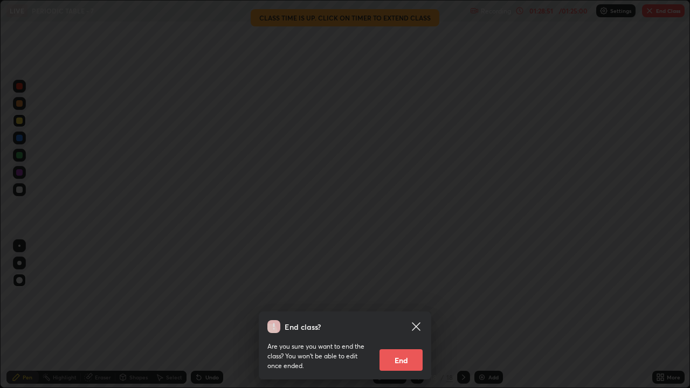
click at [401, 297] on button "End" at bounding box center [401, 360] width 43 height 22
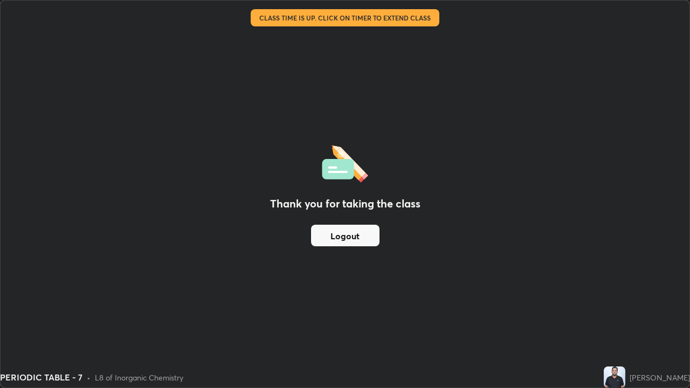
click at [370, 239] on button "Logout" at bounding box center [345, 236] width 68 height 22
